Goal: Task Accomplishment & Management: Complete application form

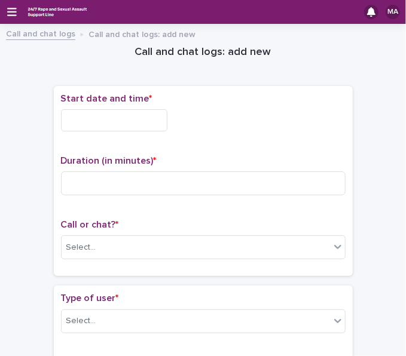
click at [140, 120] on input "text" at bounding box center [114, 120] width 106 height 22
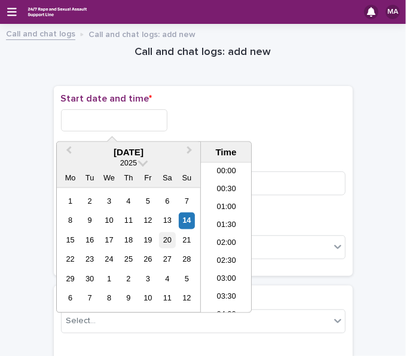
scroll to position [508, 0]
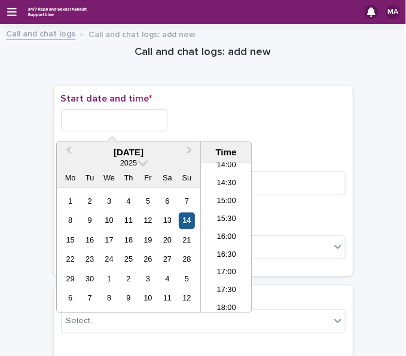
click at [194, 218] on div "14" at bounding box center [187, 221] width 16 height 16
click at [119, 115] on input "**********" at bounding box center [114, 120] width 106 height 22
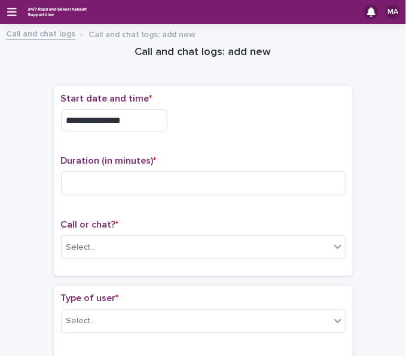
click at [215, 114] on div "**********" at bounding box center [203, 120] width 285 height 22
click at [127, 117] on input "**********" at bounding box center [114, 120] width 106 height 22
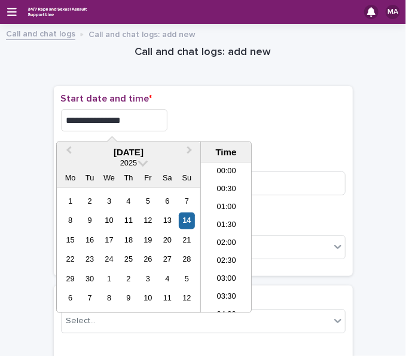
click at [164, 118] on input "**********" at bounding box center [114, 120] width 106 height 22
type input "**********"
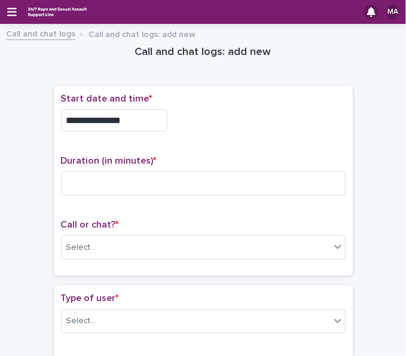
click at [293, 151] on div "**********" at bounding box center [203, 181] width 285 height 176
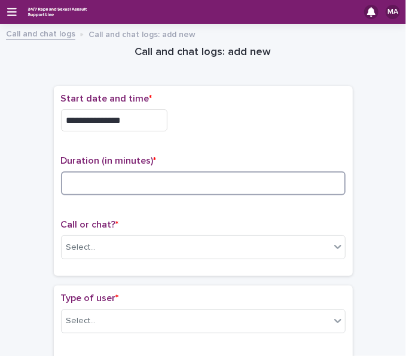
click at [247, 185] on input at bounding box center [203, 184] width 285 height 24
type input "*"
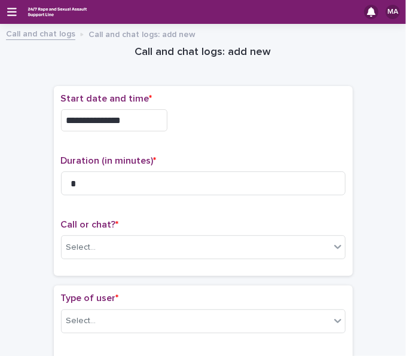
click at [261, 155] on p "Duration (in minutes) *" at bounding box center [203, 160] width 285 height 11
click at [108, 259] on div "Call or chat? * Select..." at bounding box center [203, 244] width 285 height 50
click at [106, 253] on div "Select..." at bounding box center [196, 248] width 268 height 20
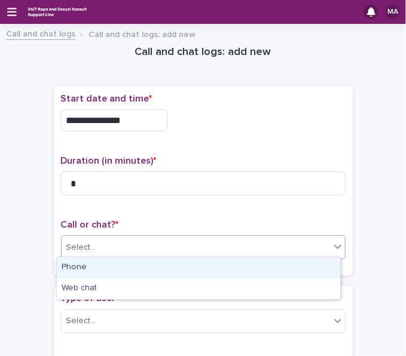
click at [98, 268] on div "Phone" at bounding box center [198, 268] width 283 height 21
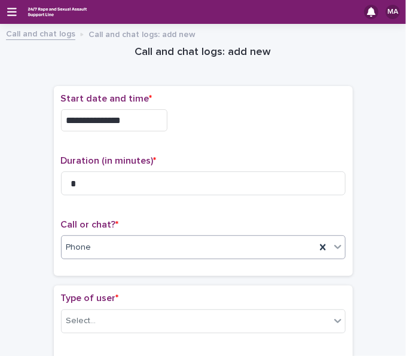
scroll to position [60, 0]
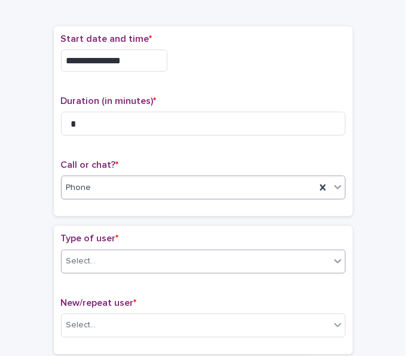
click at [87, 255] on div "Select..." at bounding box center [81, 261] width 30 height 13
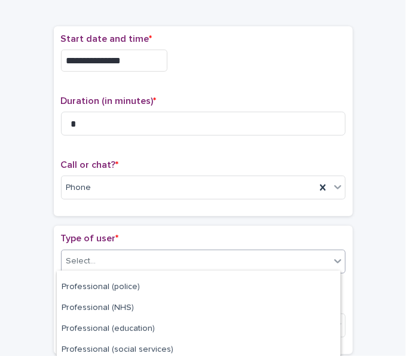
scroll to position [228, 0]
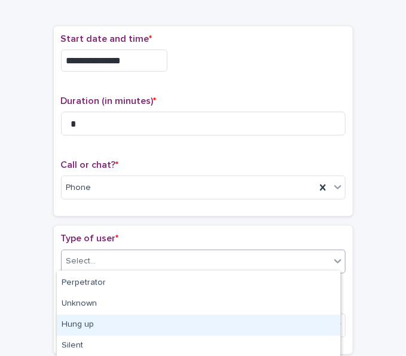
click at [93, 324] on div "Hung up" at bounding box center [198, 325] width 283 height 21
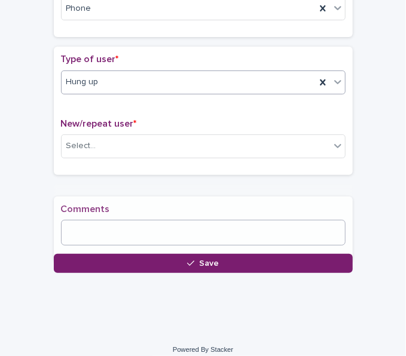
scroll to position [239, 0]
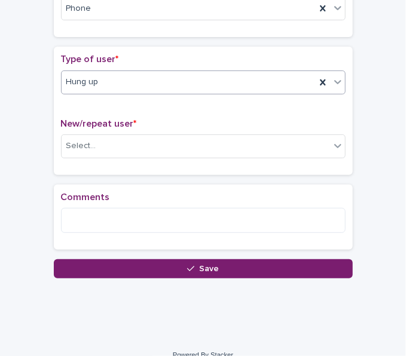
click at [114, 158] on div "New/repeat user * Select..." at bounding box center [203, 143] width 285 height 50
click at [116, 148] on div "Select..." at bounding box center [196, 146] width 268 height 20
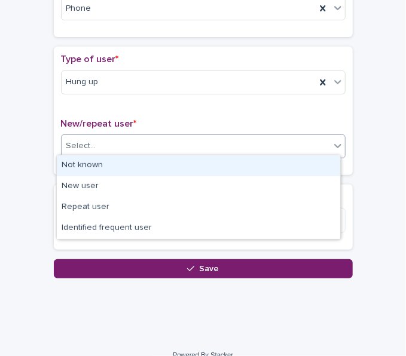
click at [108, 161] on div "Not known" at bounding box center [198, 165] width 283 height 21
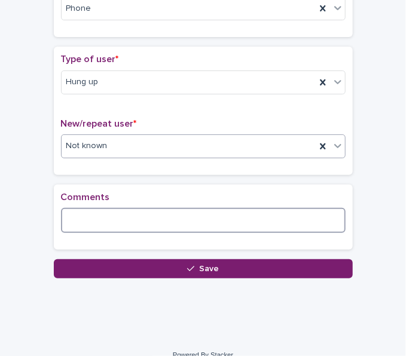
click at [91, 213] on textarea at bounding box center [203, 220] width 285 height 25
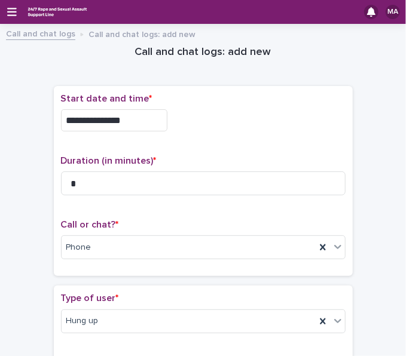
scroll to position [179, 0]
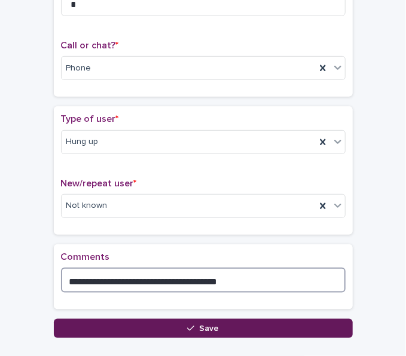
type textarea "**********"
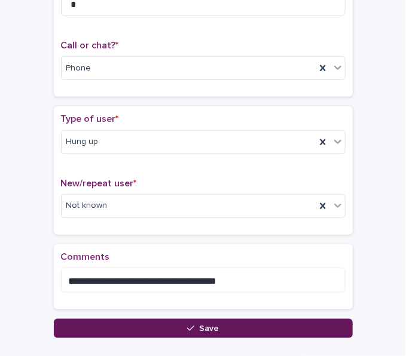
click at [116, 323] on button "Save" at bounding box center [203, 328] width 299 height 19
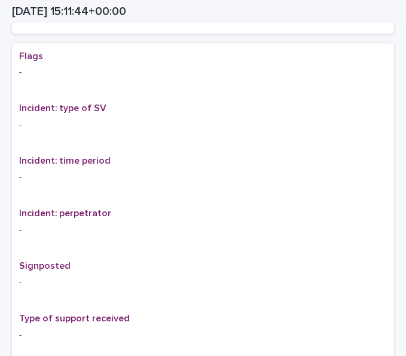
scroll to position [724, 0]
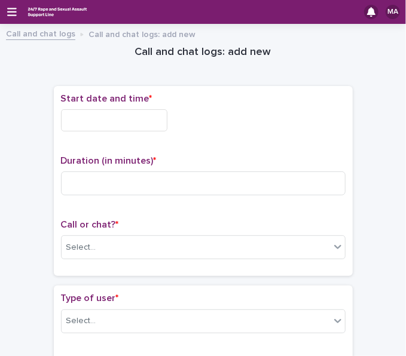
click at [129, 121] on input "text" at bounding box center [114, 120] width 106 height 22
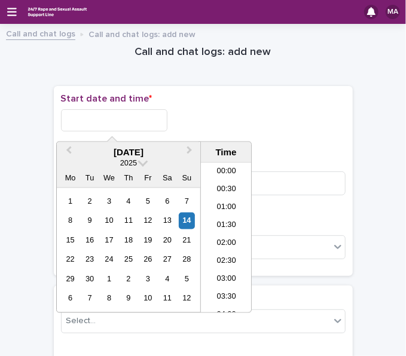
scroll to position [508, 0]
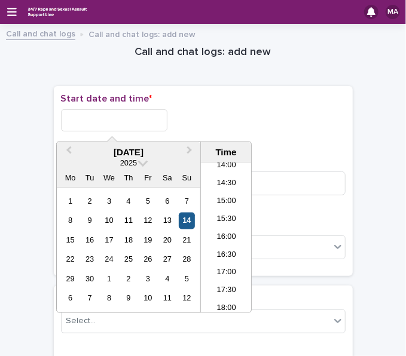
click at [184, 217] on div "14" at bounding box center [187, 221] width 16 height 16
click at [149, 114] on input "**********" at bounding box center [114, 120] width 106 height 22
type input "**********"
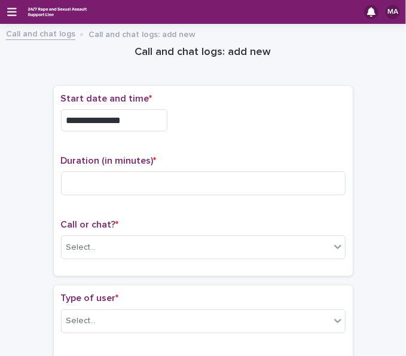
click at [188, 112] on div "**********" at bounding box center [203, 120] width 285 height 22
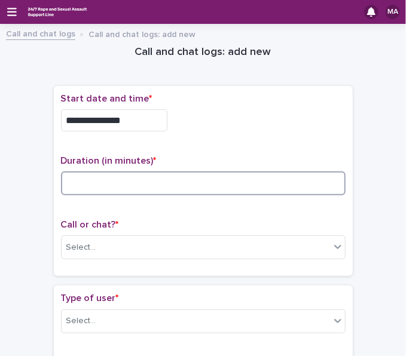
click at [148, 181] on input at bounding box center [203, 184] width 285 height 24
type input "*"
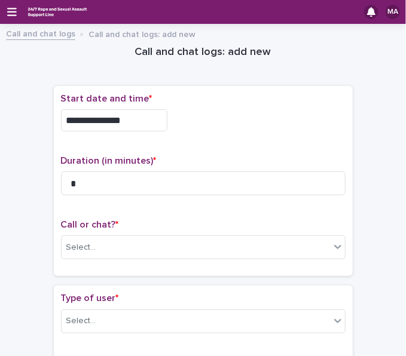
click at [314, 157] on p "Duration (in minutes) *" at bounding box center [203, 160] width 285 height 11
click at [234, 247] on div "Select..." at bounding box center [196, 248] width 268 height 20
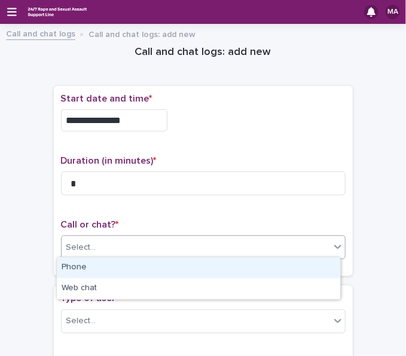
click at [189, 271] on div "Phone" at bounding box center [198, 268] width 283 height 21
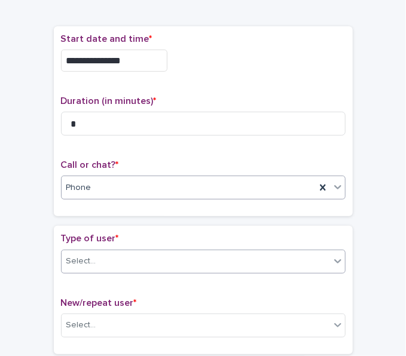
click at [169, 252] on div "Select..." at bounding box center [196, 262] width 268 height 20
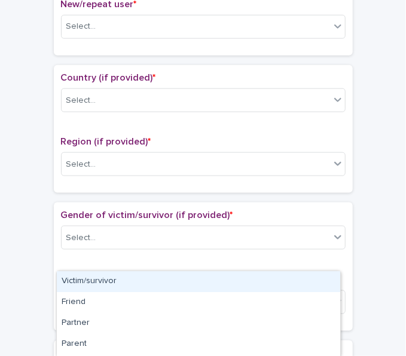
scroll to position [393, 0]
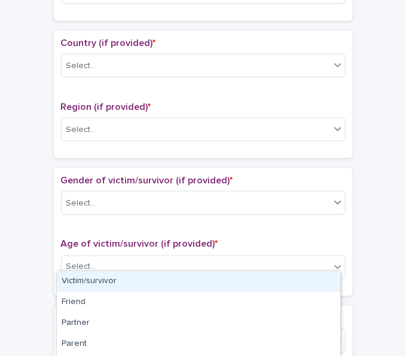
click at [363, 191] on div "**********" at bounding box center [203, 243] width 382 height 1211
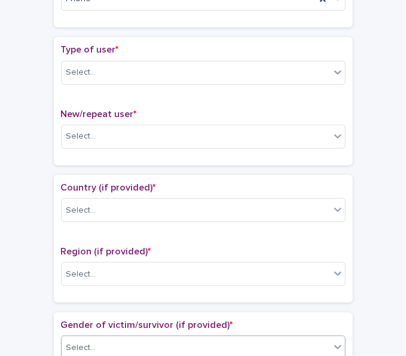
scroll to position [154, 0]
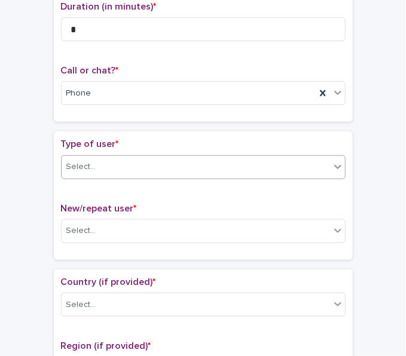
click at [215, 174] on div "Select..." at bounding box center [196, 167] width 268 height 20
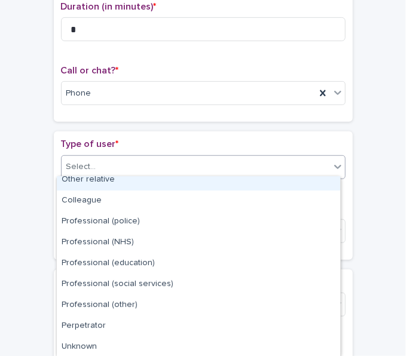
scroll to position [134, 0]
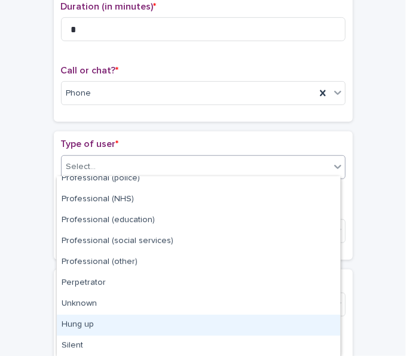
click at [117, 326] on div "Hung up" at bounding box center [198, 325] width 283 height 21
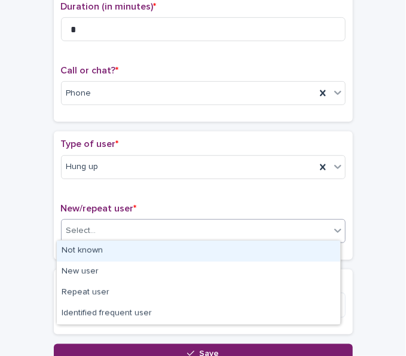
click at [126, 237] on div "Select..." at bounding box center [196, 231] width 268 height 20
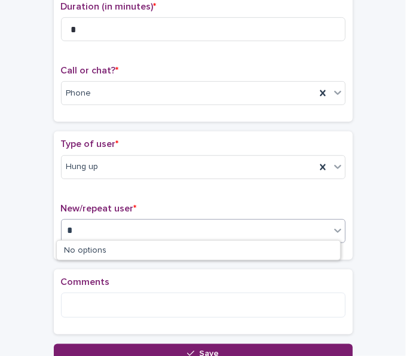
type input "*"
click at [179, 212] on div "New/repeat user * 0 results available for search term 0. Use Up and Down to cho…" at bounding box center [203, 228] width 285 height 50
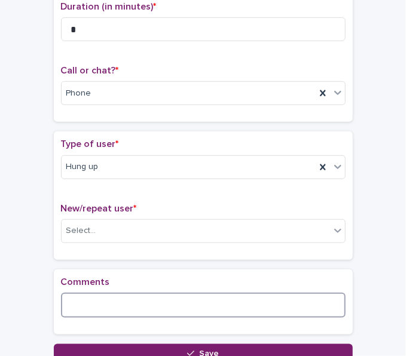
click at [105, 298] on textarea at bounding box center [203, 305] width 285 height 25
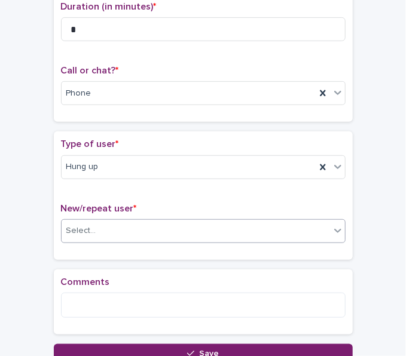
click at [133, 237] on div "Select..." at bounding box center [196, 231] width 268 height 20
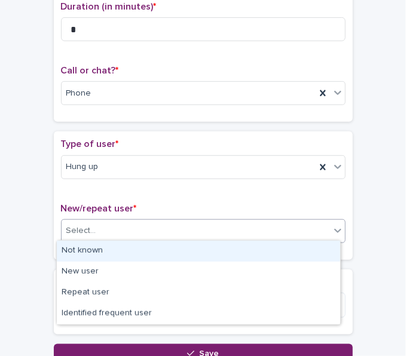
click at [118, 250] on div "Not known" at bounding box center [198, 251] width 283 height 21
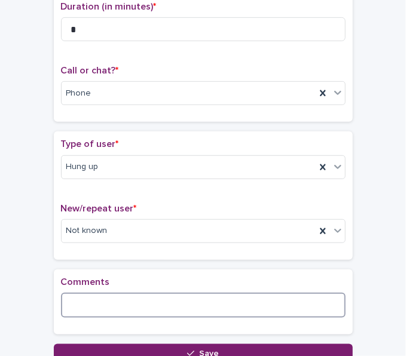
click at [92, 302] on textarea at bounding box center [203, 305] width 285 height 25
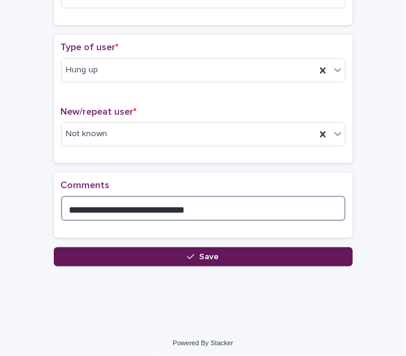
scroll to position [252, 0]
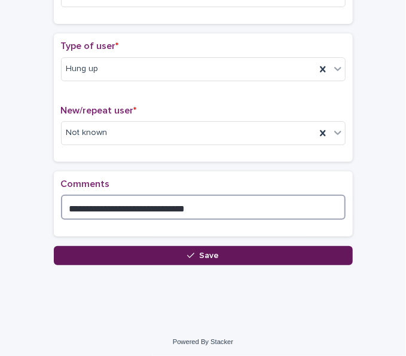
type textarea "**********"
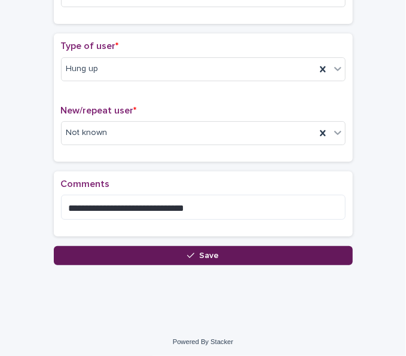
click at [187, 253] on icon "button" at bounding box center [190, 256] width 7 height 8
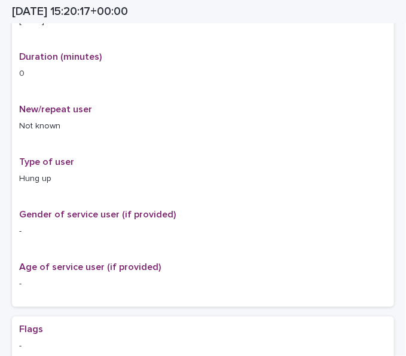
scroll to position [265, 0]
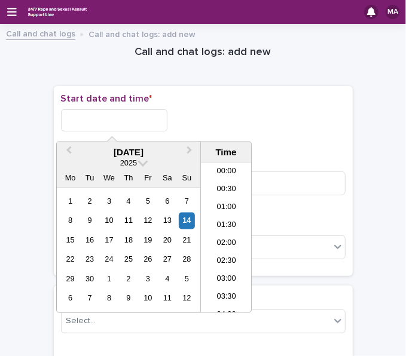
click at [132, 121] on input "text" at bounding box center [114, 120] width 106 height 22
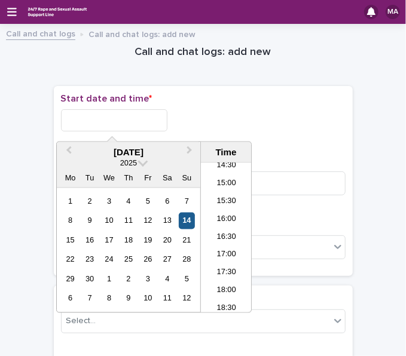
click at [183, 220] on div "14" at bounding box center [187, 221] width 16 height 16
click at [133, 123] on input "**********" at bounding box center [114, 120] width 106 height 22
type input "**********"
click at [172, 118] on div "**********" at bounding box center [203, 120] width 285 height 22
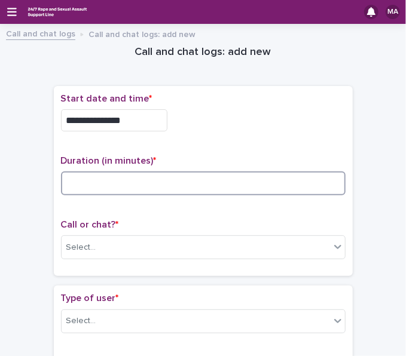
click at [127, 182] on input at bounding box center [203, 184] width 285 height 24
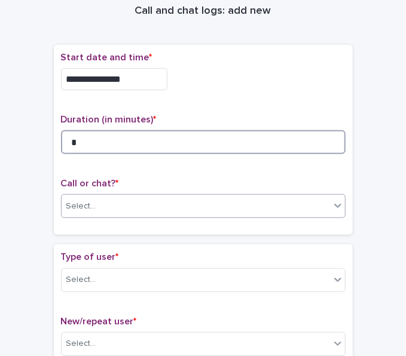
scroll to position [60, 0]
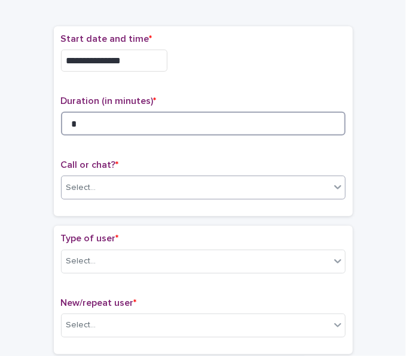
type input "*"
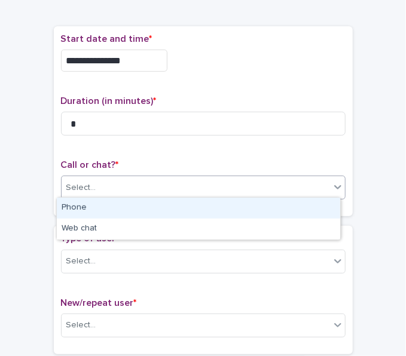
click at [127, 193] on div "Select..." at bounding box center [196, 188] width 268 height 20
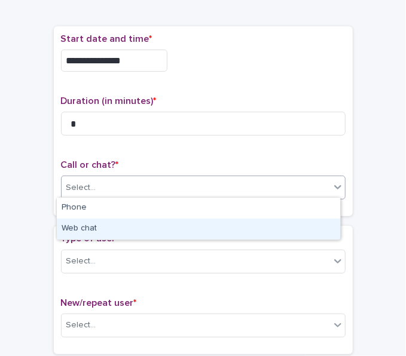
click at [122, 221] on div "Web chat" at bounding box center [198, 229] width 283 height 21
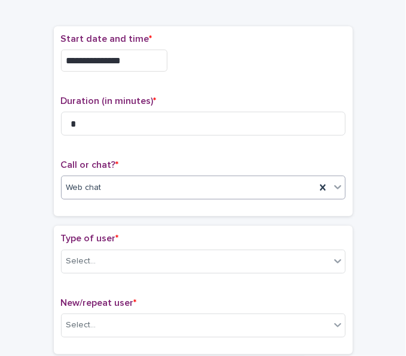
click at [124, 195] on div "Web chat" at bounding box center [189, 188] width 254 height 20
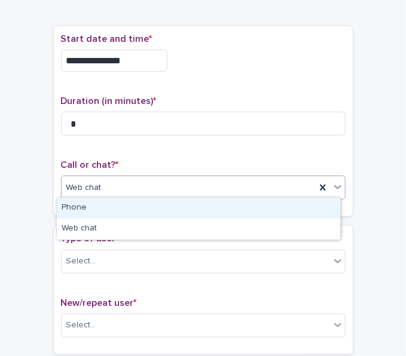
click at [118, 211] on div "Phone" at bounding box center [198, 208] width 283 height 21
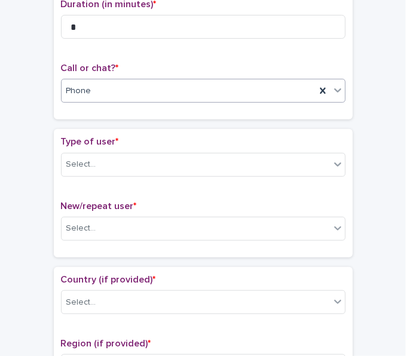
scroll to position [179, 0]
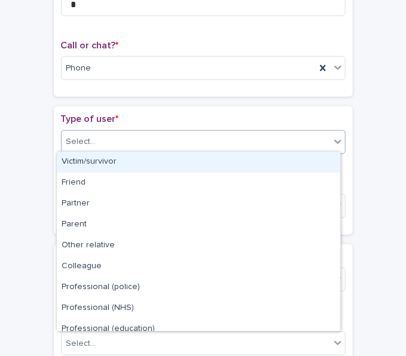
click at [120, 142] on div "Select..." at bounding box center [196, 142] width 268 height 20
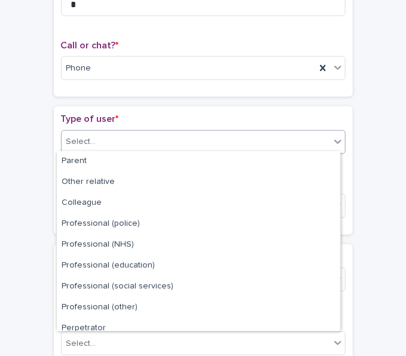
scroll to position [134, 0]
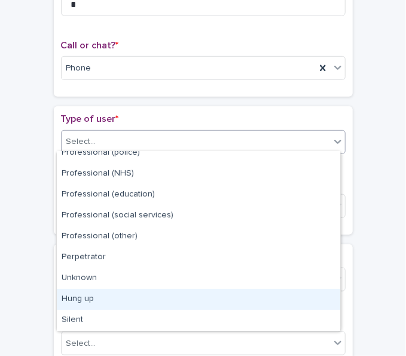
click at [112, 298] on div "Hung up" at bounding box center [198, 299] width 283 height 21
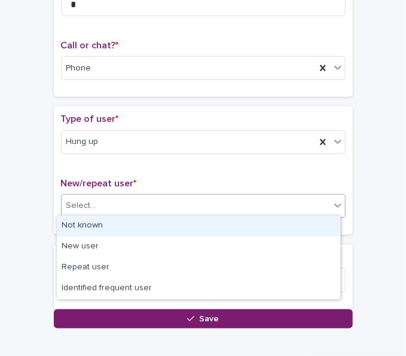
click at [124, 205] on div "Select..." at bounding box center [196, 206] width 268 height 20
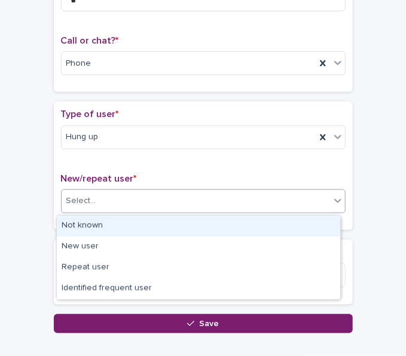
click at [122, 221] on div "Not known" at bounding box center [198, 226] width 283 height 21
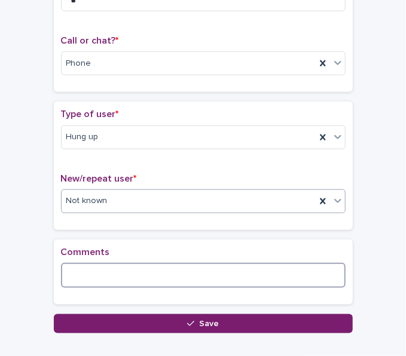
click at [109, 283] on textarea at bounding box center [203, 275] width 285 height 25
type textarea "*"
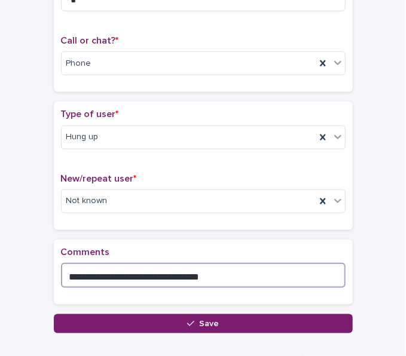
click at [161, 274] on textarea "**********" at bounding box center [203, 275] width 285 height 25
type textarea "**********"
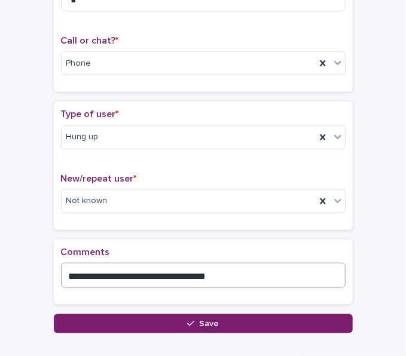
click at [216, 288] on div "**********" at bounding box center [203, 272] width 285 height 51
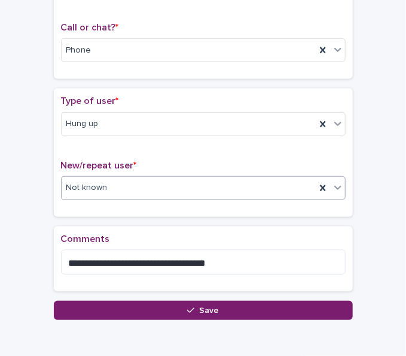
scroll to position [252, 0]
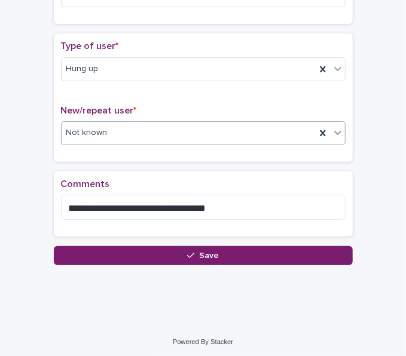
click at [210, 247] on button "Save" at bounding box center [203, 255] width 299 height 19
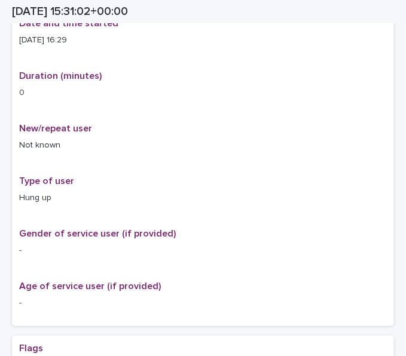
scroll to position [259, 0]
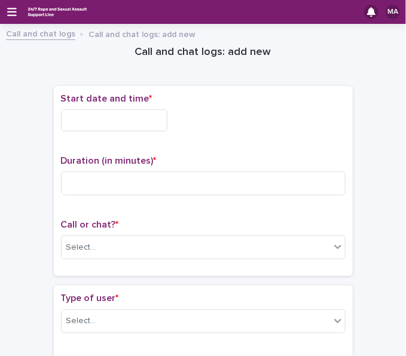
drag, startPoint x: 133, startPoint y: 118, endPoint x: 132, endPoint y: 125, distance: 6.6
click at [132, 119] on input "text" at bounding box center [114, 120] width 106 height 22
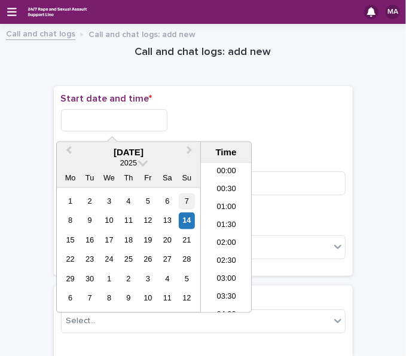
scroll to position [544, 0]
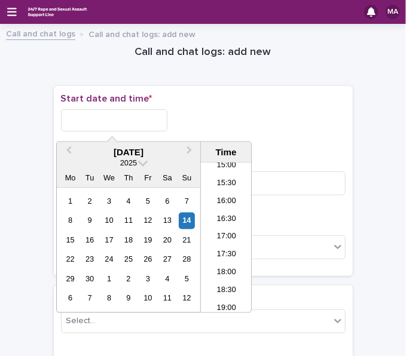
drag, startPoint x: 192, startPoint y: 221, endPoint x: 164, endPoint y: 164, distance: 64.2
click at [192, 222] on div "14" at bounding box center [187, 221] width 16 height 16
click at [144, 115] on input "**********" at bounding box center [114, 120] width 106 height 22
type input "**********"
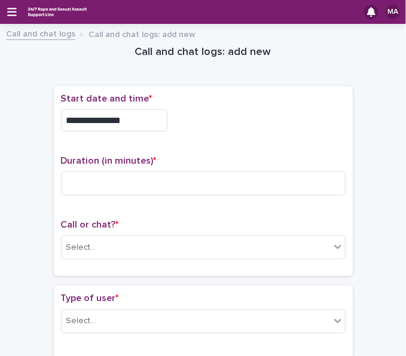
click at [204, 108] on div "**********" at bounding box center [203, 117] width 285 height 48
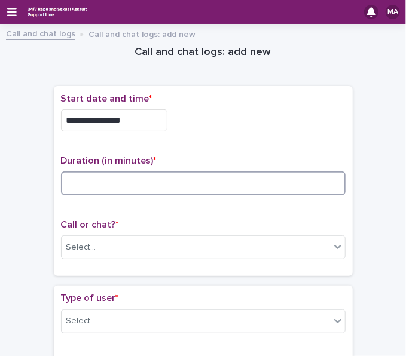
click at [134, 185] on input at bounding box center [203, 184] width 285 height 24
type input "**"
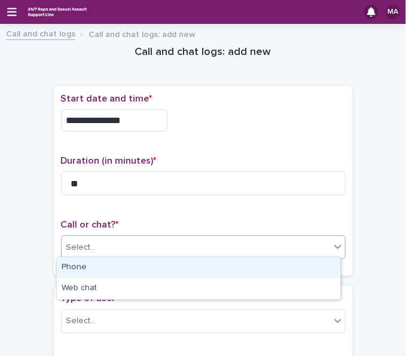
click at [122, 243] on div "Select..." at bounding box center [196, 248] width 268 height 20
click at [135, 270] on div "Phone" at bounding box center [198, 268] width 283 height 21
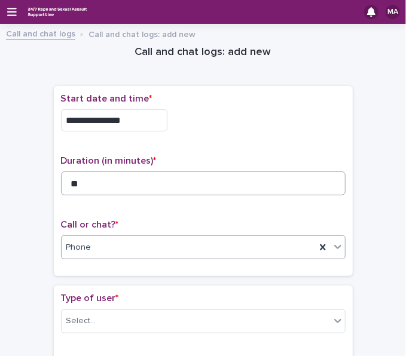
scroll to position [120, 0]
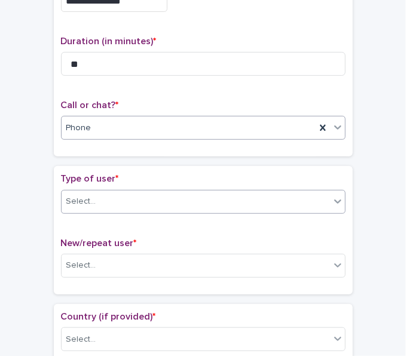
click at [153, 192] on div "Select..." at bounding box center [196, 202] width 268 height 20
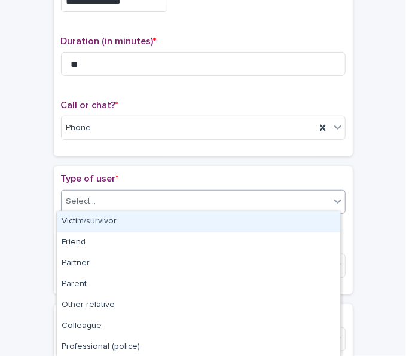
click at [140, 225] on div "Victim/survivor" at bounding box center [198, 222] width 283 height 21
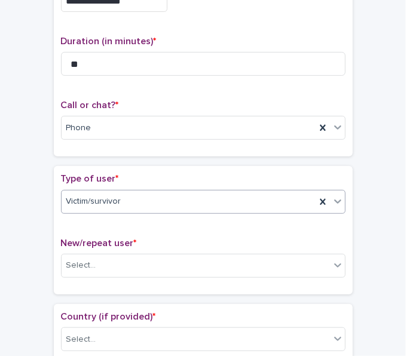
scroll to position [299, 0]
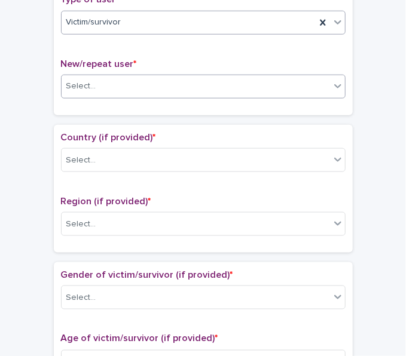
click at [136, 83] on div "Select..." at bounding box center [196, 87] width 268 height 20
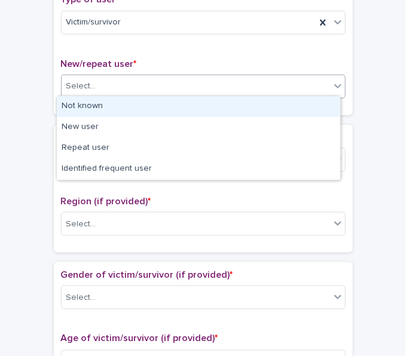
click at [124, 106] on div "Not known" at bounding box center [198, 106] width 283 height 21
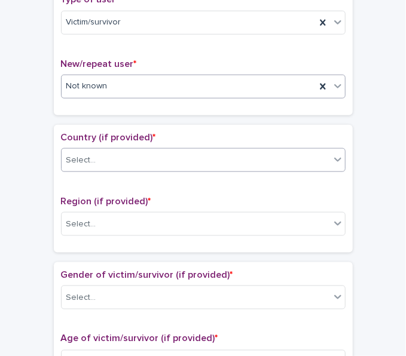
click at [116, 154] on div "Select..." at bounding box center [196, 161] width 268 height 20
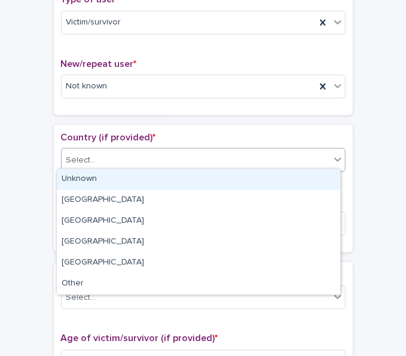
click at [113, 175] on div "Unknown" at bounding box center [198, 179] width 283 height 21
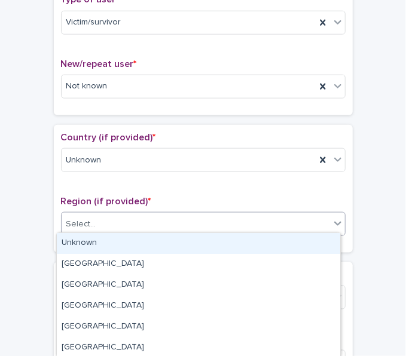
click at [102, 219] on div "Select..." at bounding box center [196, 225] width 268 height 20
click at [96, 236] on div "Unknown" at bounding box center [198, 243] width 283 height 21
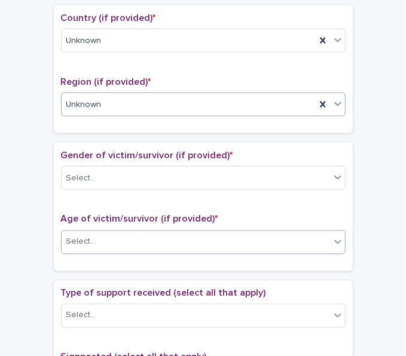
scroll to position [478, 0]
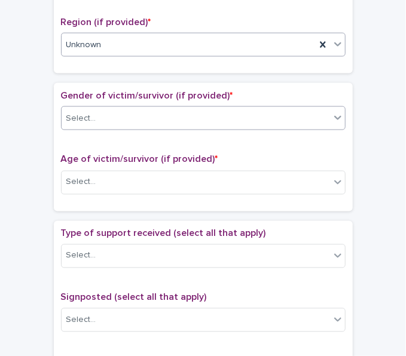
click at [108, 111] on div "Select..." at bounding box center [196, 119] width 268 height 20
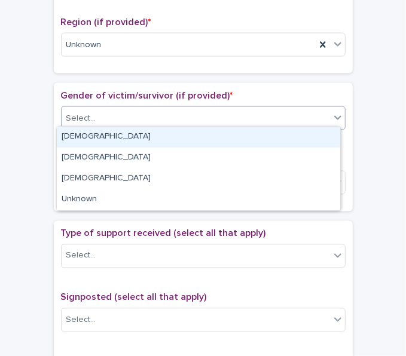
click at [105, 134] on div "[DEMOGRAPHIC_DATA]" at bounding box center [198, 137] width 283 height 21
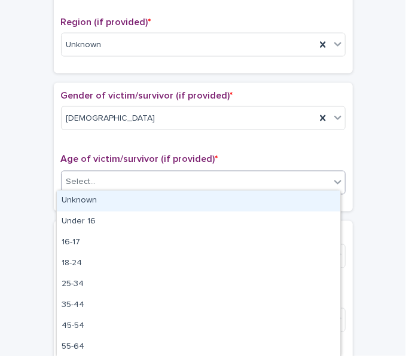
click at [105, 173] on div "Select..." at bounding box center [196, 183] width 268 height 20
click at [102, 195] on div "Unknown" at bounding box center [198, 201] width 283 height 21
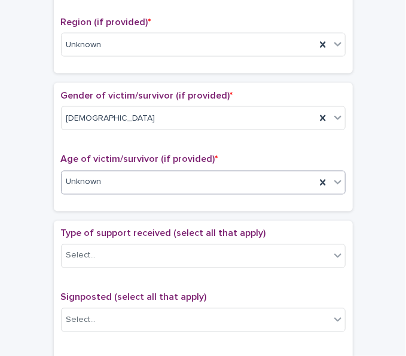
scroll to position [598, 0]
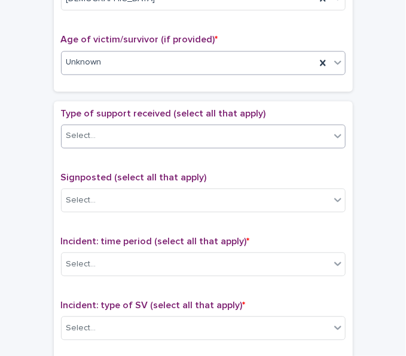
click at [102, 140] on div "Select..." at bounding box center [196, 137] width 268 height 20
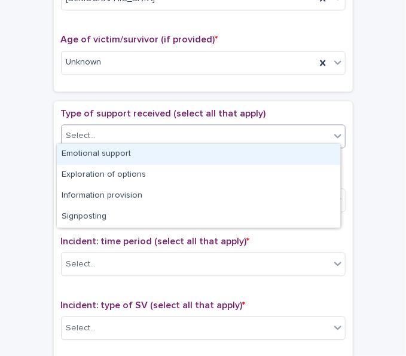
click at [98, 158] on div "Emotional support" at bounding box center [198, 154] width 283 height 21
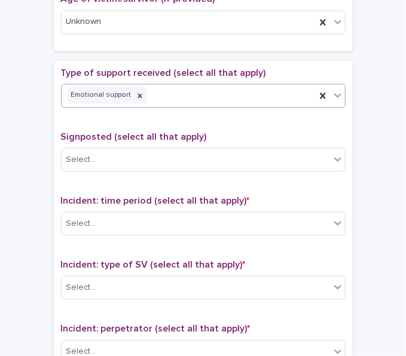
scroll to position [658, 0]
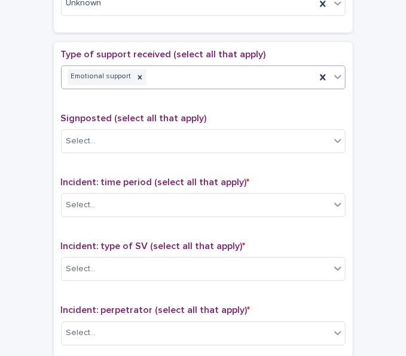
click at [172, 74] on div "Emotional support" at bounding box center [189, 76] width 254 height 21
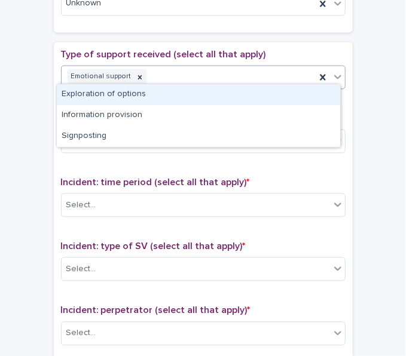
click at [160, 96] on div "Exploration of options" at bounding box center [198, 94] width 283 height 21
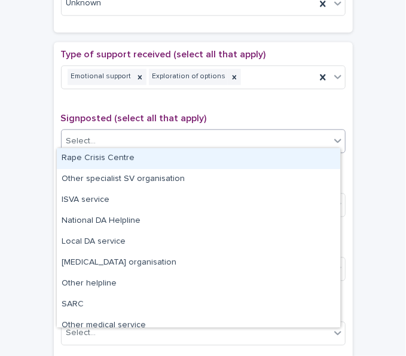
click at [146, 136] on div "Select..." at bounding box center [196, 142] width 268 height 20
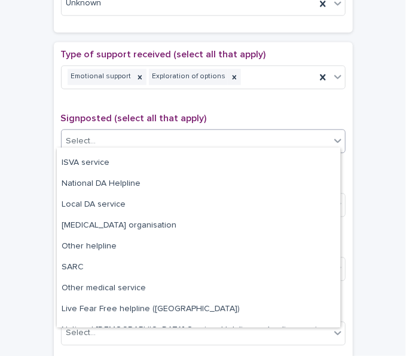
scroll to position [60, 0]
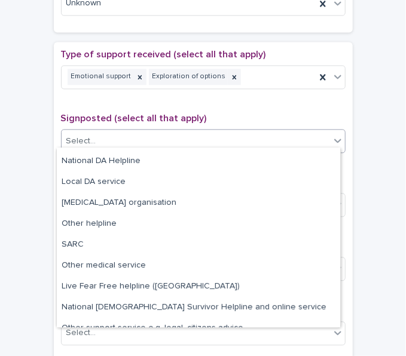
click at [155, 114] on span "Signposted (select all that apply)" at bounding box center [134, 119] width 146 height 10
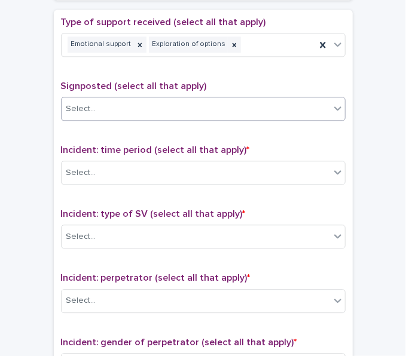
scroll to position [717, 0]
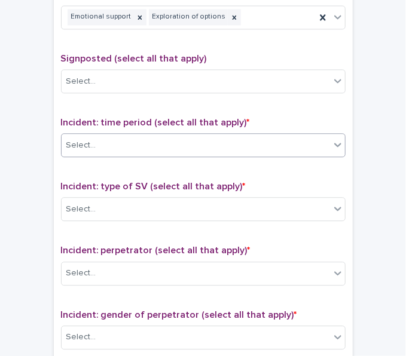
click at [140, 136] on div "Select..." at bounding box center [196, 146] width 268 height 20
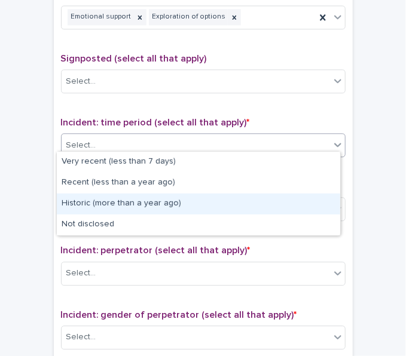
click at [108, 209] on div "Historic (more than a year ago)" at bounding box center [198, 204] width 283 height 21
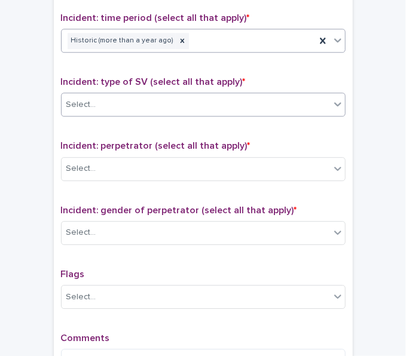
scroll to position [837, 0]
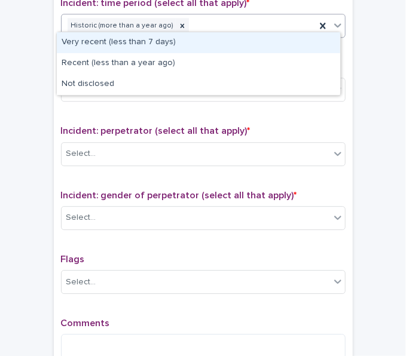
click at [246, 26] on div "Historic (more than a year ago)" at bounding box center [189, 26] width 254 height 21
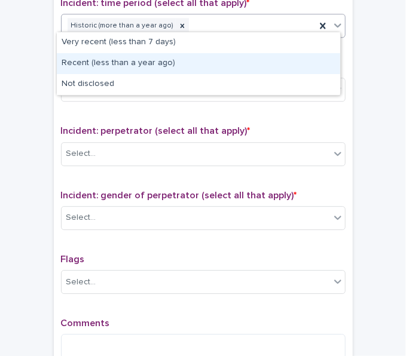
click at [164, 59] on div "Recent (less than a year ago)" at bounding box center [198, 63] width 283 height 21
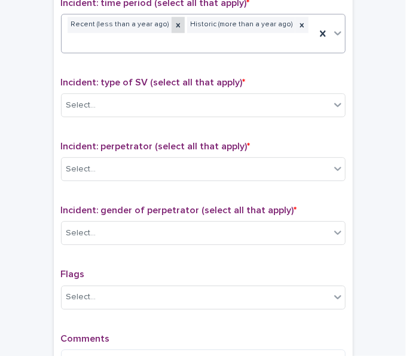
click at [174, 21] on icon at bounding box center [178, 25] width 8 height 8
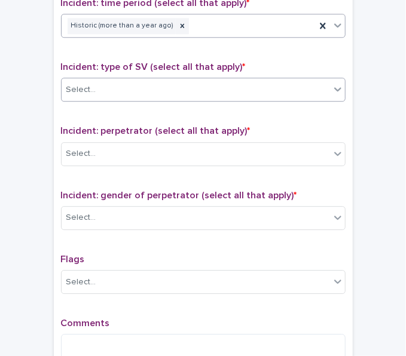
click at [143, 80] on div "Select..." at bounding box center [196, 90] width 268 height 20
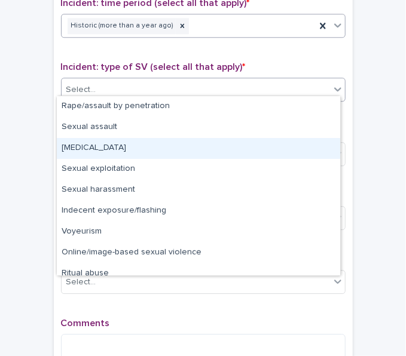
click at [137, 157] on div "[MEDICAL_DATA]" at bounding box center [198, 148] width 283 height 21
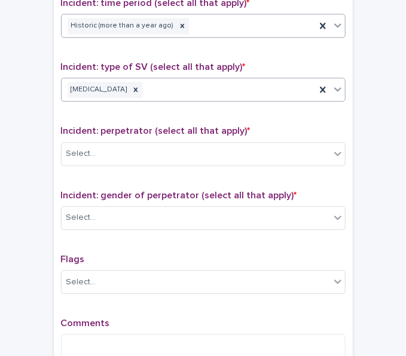
click at [164, 89] on div "[MEDICAL_DATA]" at bounding box center [189, 90] width 254 height 21
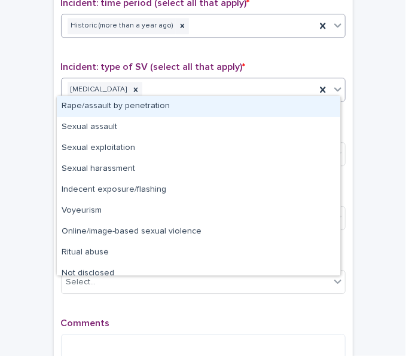
click at [154, 105] on div "Rape/assault by penetration" at bounding box center [198, 106] width 283 height 21
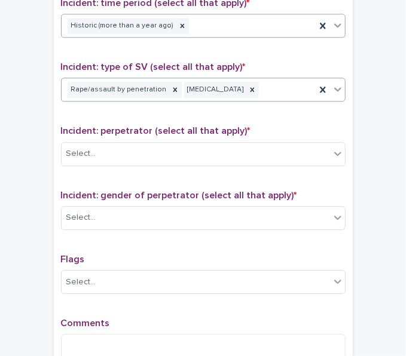
scroll to position [897, 0]
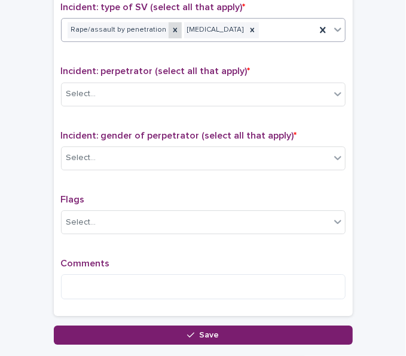
click at [171, 26] on icon at bounding box center [175, 30] width 8 height 8
click at [157, 31] on div "[MEDICAL_DATA]" at bounding box center [189, 30] width 254 height 21
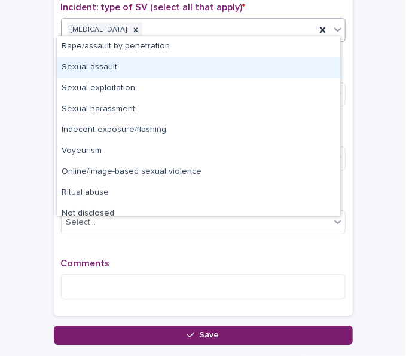
click at [123, 75] on div "Sexual assault" at bounding box center [198, 67] width 283 height 21
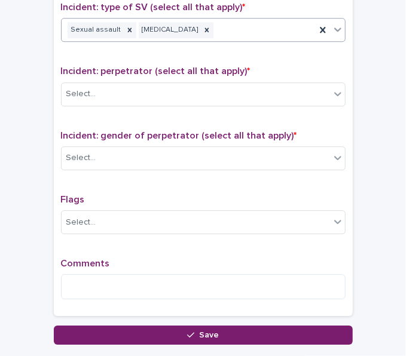
scroll to position [956, 0]
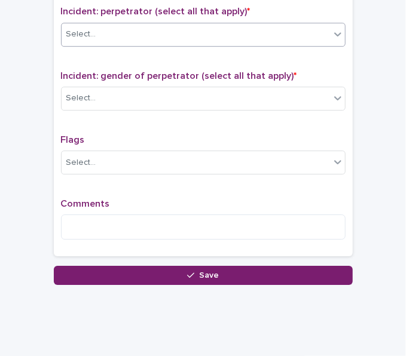
click at [145, 30] on div "Select..." at bounding box center [196, 35] width 268 height 20
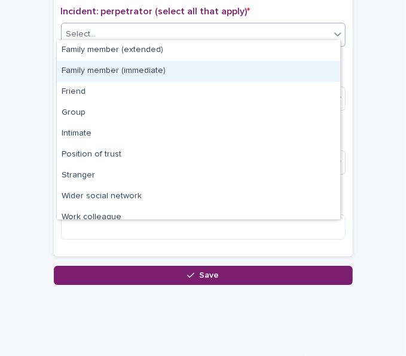
click at [117, 68] on div "Family member (immediate)" at bounding box center [198, 71] width 283 height 21
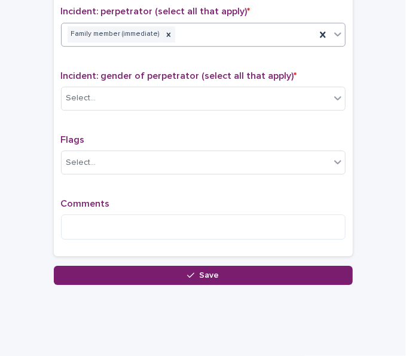
click at [192, 35] on div "Family member (immediate)" at bounding box center [189, 34] width 254 height 21
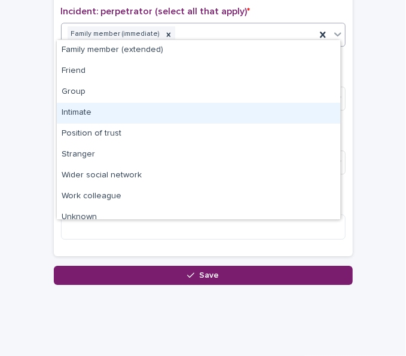
click at [119, 113] on div "Intimate" at bounding box center [198, 113] width 283 height 21
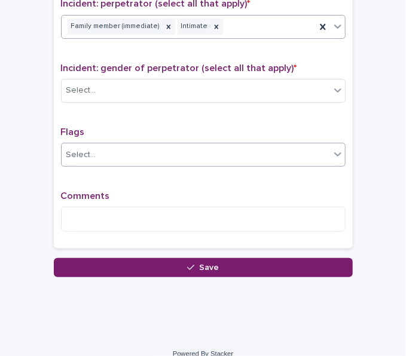
scroll to position [972, 0]
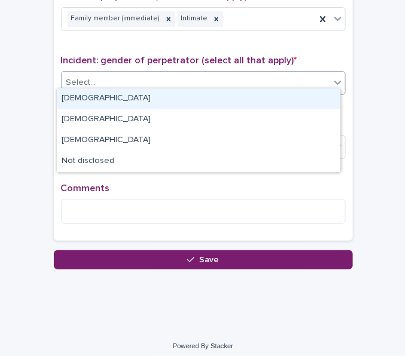
click at [151, 78] on div "Select..." at bounding box center [196, 83] width 268 height 20
click at [136, 105] on div "[DEMOGRAPHIC_DATA]" at bounding box center [198, 98] width 283 height 21
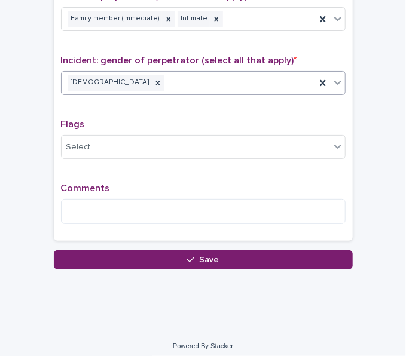
click at [168, 84] on div "[DEMOGRAPHIC_DATA]" at bounding box center [189, 82] width 254 height 21
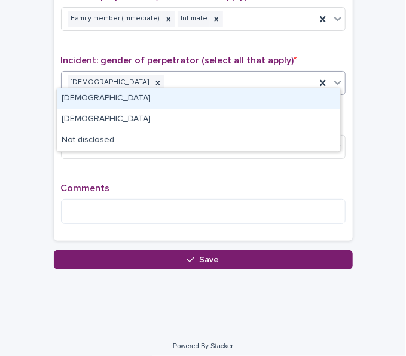
click at [158, 97] on div "[DEMOGRAPHIC_DATA]" at bounding box center [198, 98] width 283 height 21
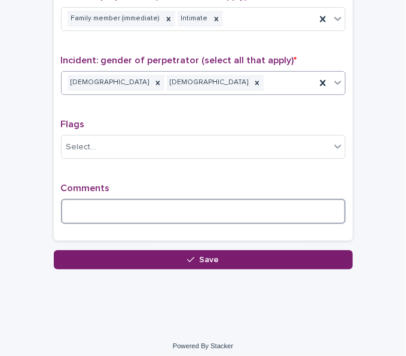
click at [158, 200] on textarea at bounding box center [203, 211] width 285 height 25
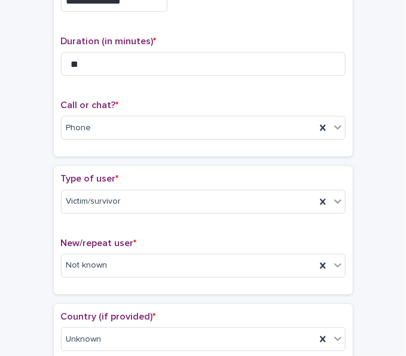
scroll to position [179, 0]
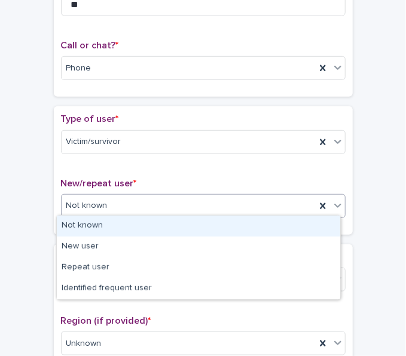
click at [159, 198] on div "Not known" at bounding box center [189, 206] width 254 height 20
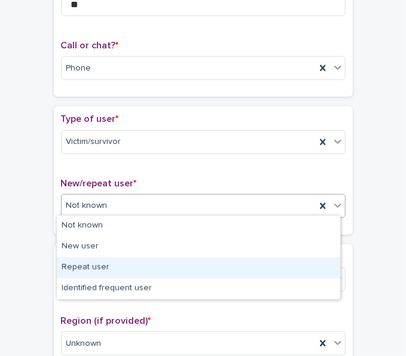
click at [99, 262] on div "Repeat user" at bounding box center [198, 268] width 283 height 21
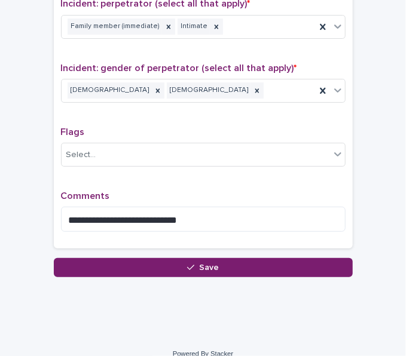
scroll to position [972, 0]
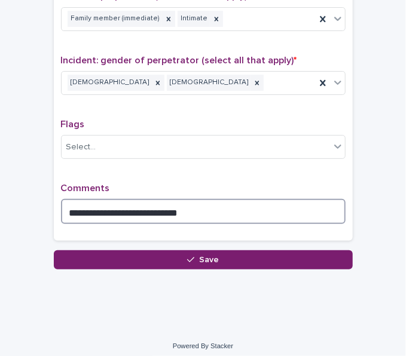
click at [188, 207] on textarea "**********" at bounding box center [203, 211] width 285 height 25
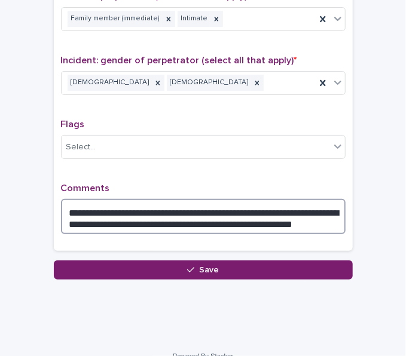
click at [276, 204] on textarea "**********" at bounding box center [203, 216] width 285 height 35
drag, startPoint x: 302, startPoint y: 215, endPoint x: 288, endPoint y: 214, distance: 14.4
click at [288, 214] on textarea "**********" at bounding box center [203, 216] width 285 height 35
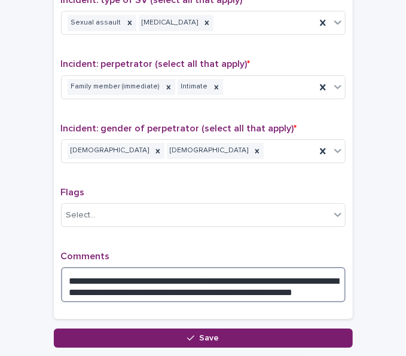
scroll to position [956, 0]
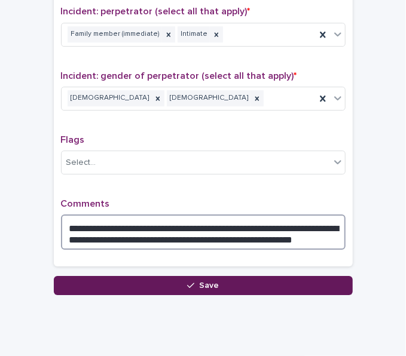
type textarea "**********"
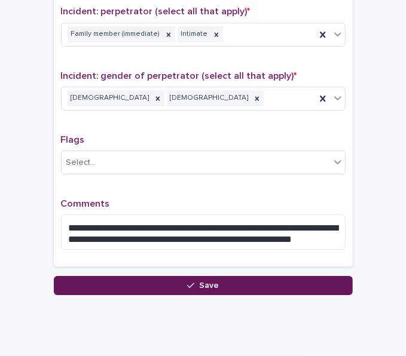
click at [225, 284] on button "Save" at bounding box center [203, 285] width 299 height 19
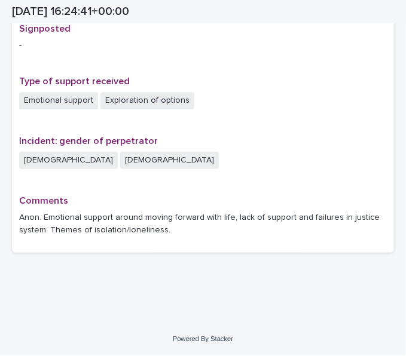
scroll to position [803, 0]
